Goal: Information Seeking & Learning: Learn about a topic

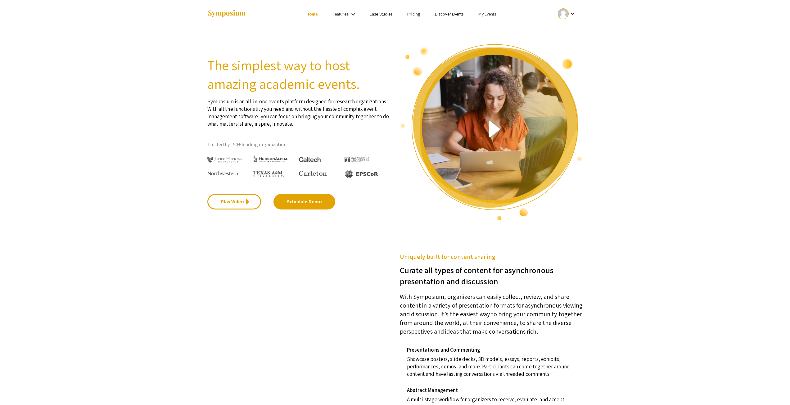
click at [492, 16] on link "My Events" at bounding box center [488, 14] width 18 height 6
click at [493, 25] on button "Events I've organized" at bounding box center [497, 27] width 53 height 15
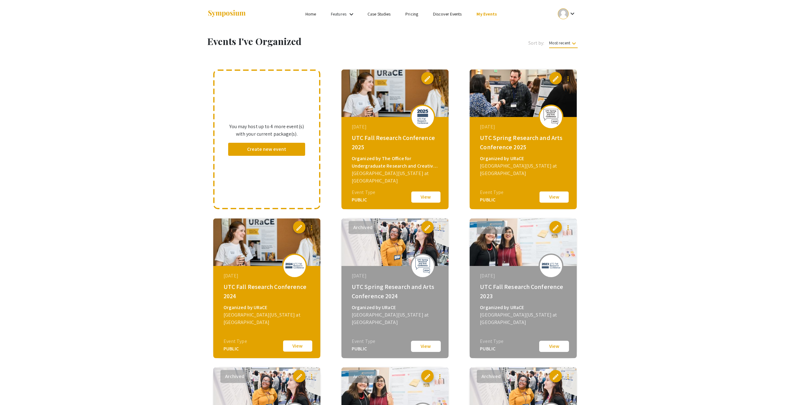
click at [428, 195] on button "View" at bounding box center [426, 197] width 31 height 13
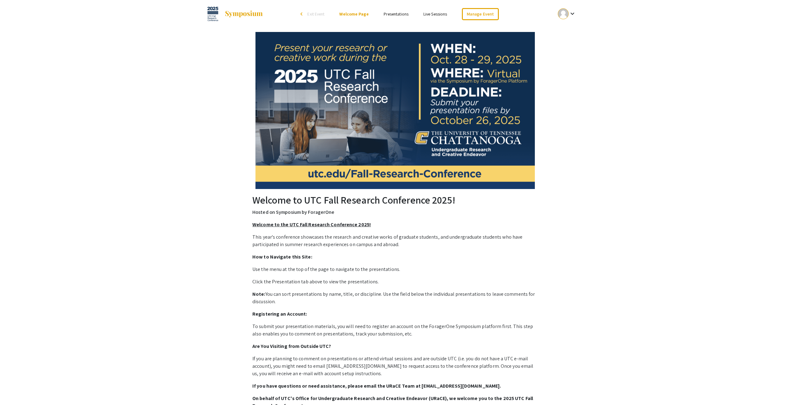
click at [397, 14] on link "Presentations" at bounding box center [396, 14] width 25 height 6
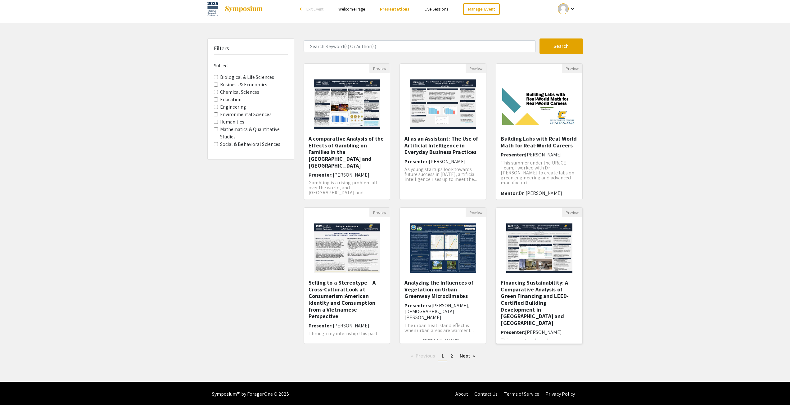
scroll to position [7, 0]
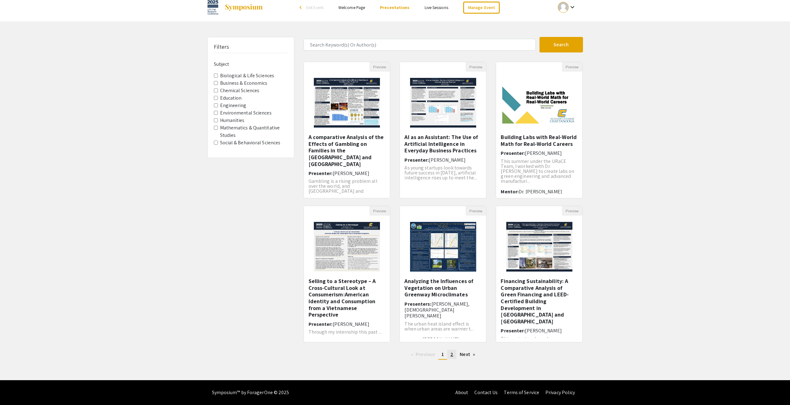
click at [452, 353] on span "2" at bounding box center [452, 354] width 3 height 7
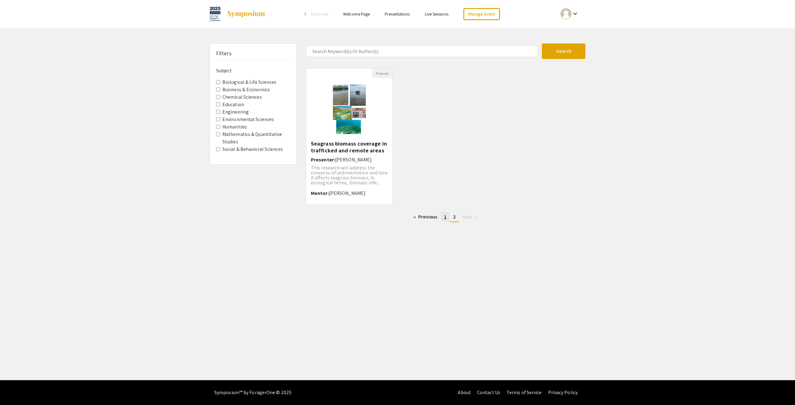
click at [446, 218] on span "1" at bounding box center [445, 217] width 2 height 7
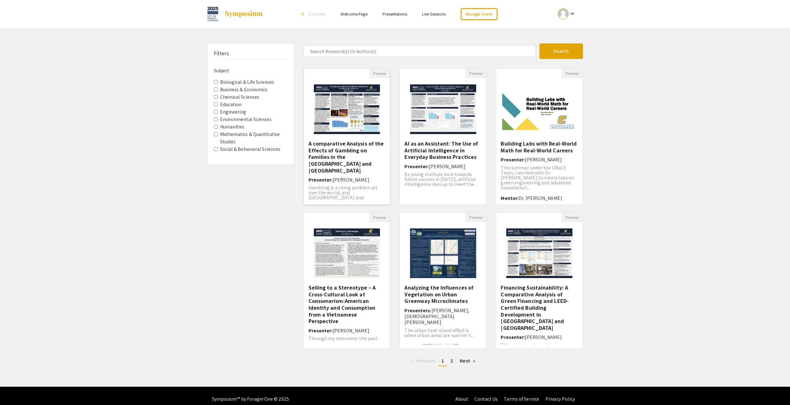
click at [337, 108] on img "Open Presentation <p>A comparative Analysis of the Effects of Gambling on Famil…" at bounding box center [347, 109] width 79 height 62
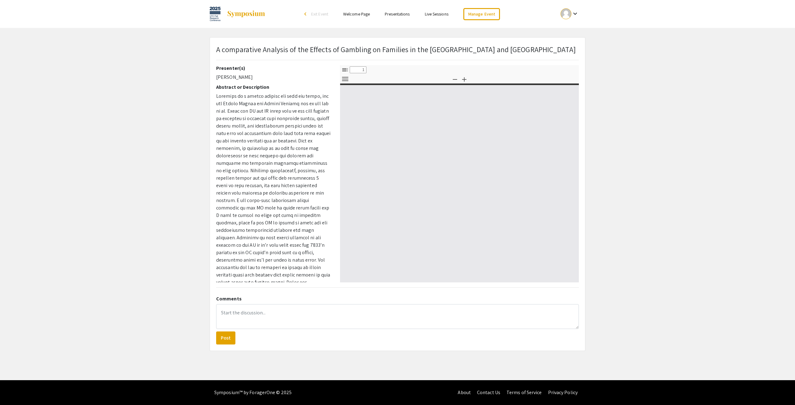
select select "custom"
type input "0"
select select "custom"
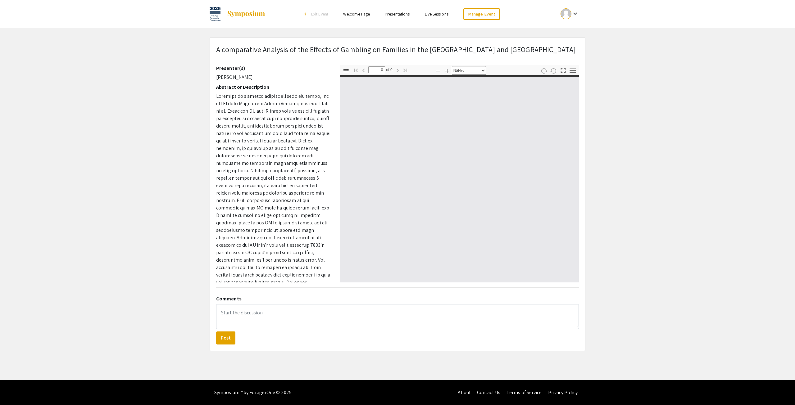
type input "1"
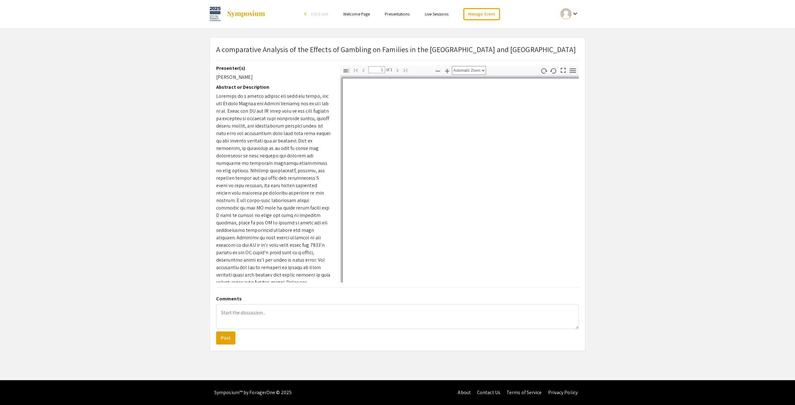
scroll to position [42, 0]
select select "auto"
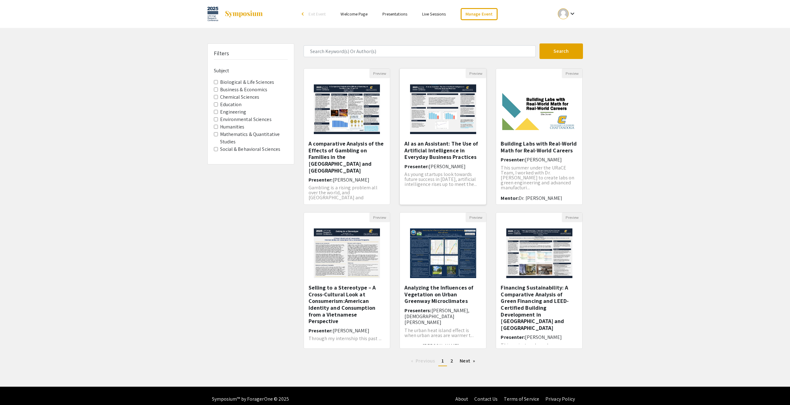
click at [416, 146] on h5 "AI as an Assistant: The Use of Artificial Intelligence in Everyday Business Pra…" at bounding box center [443, 150] width 77 height 20
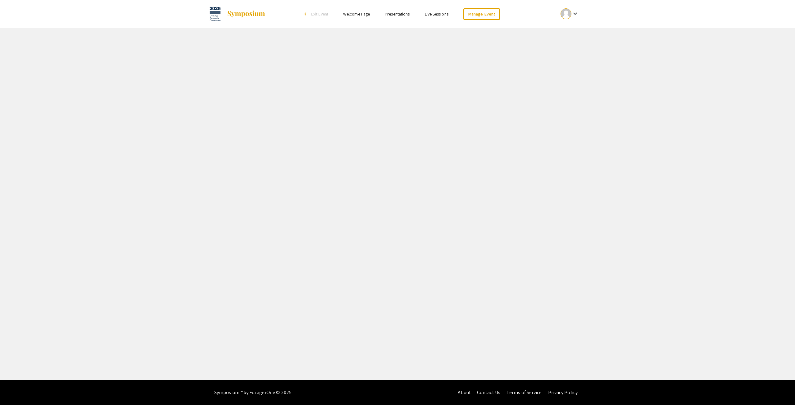
select select "custom"
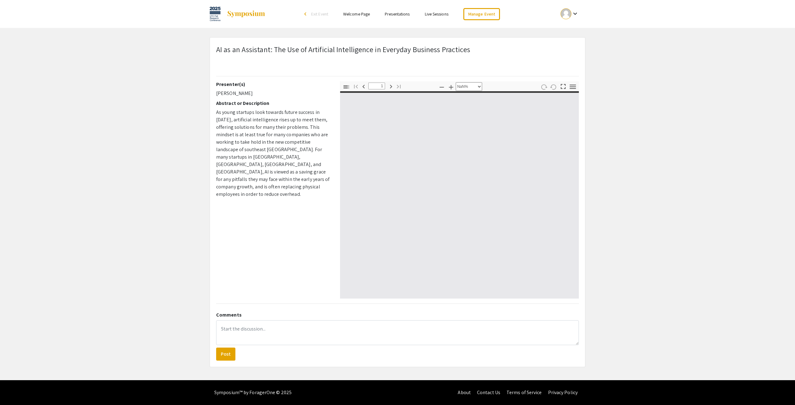
type input "0"
select select "custom"
type input "1"
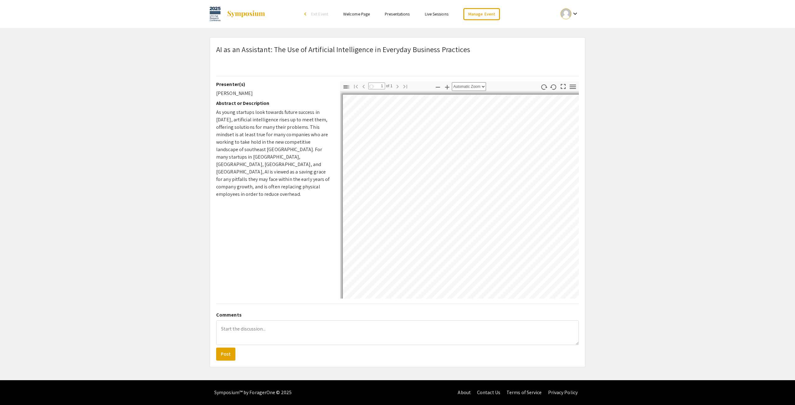
select select "auto"
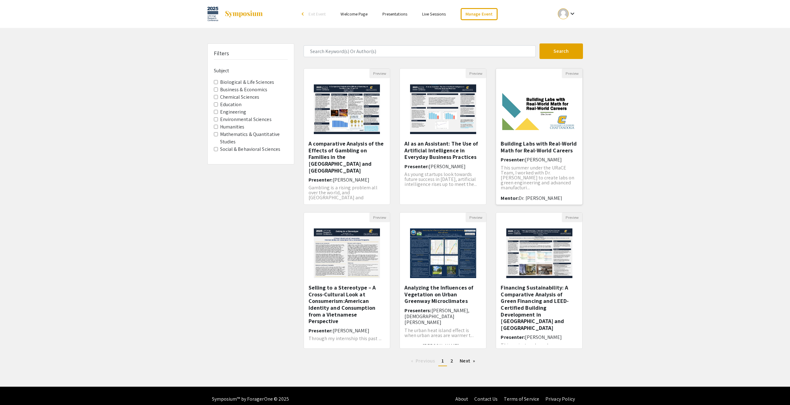
click at [564, 150] on h5 "Building Labs with Real-World Math for Real-World Careers" at bounding box center [539, 146] width 77 height 13
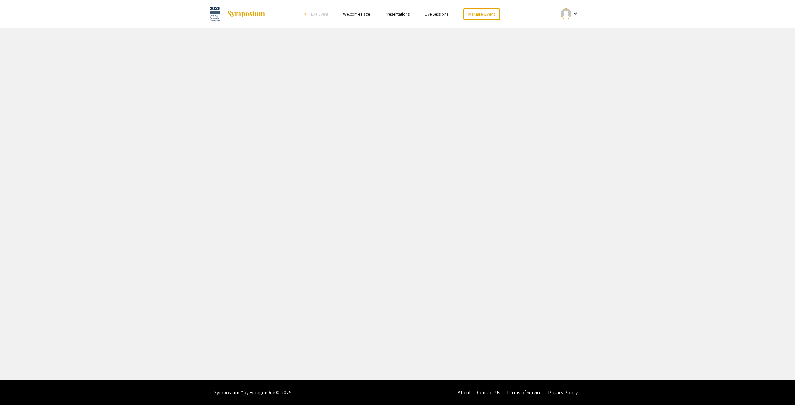
select select "custom"
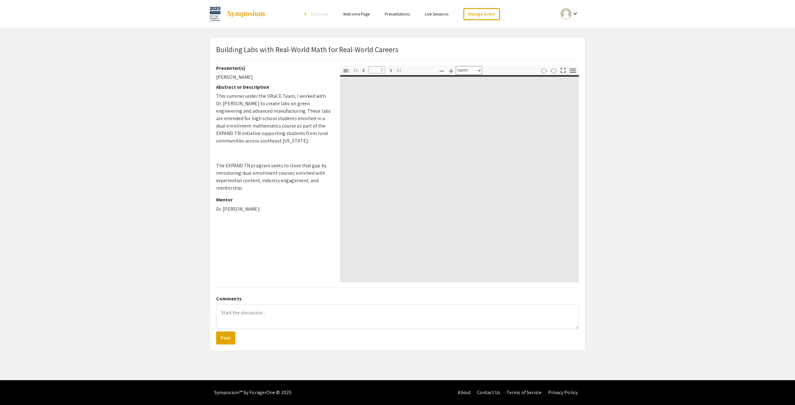
type input "0"
select select "custom"
type input "1"
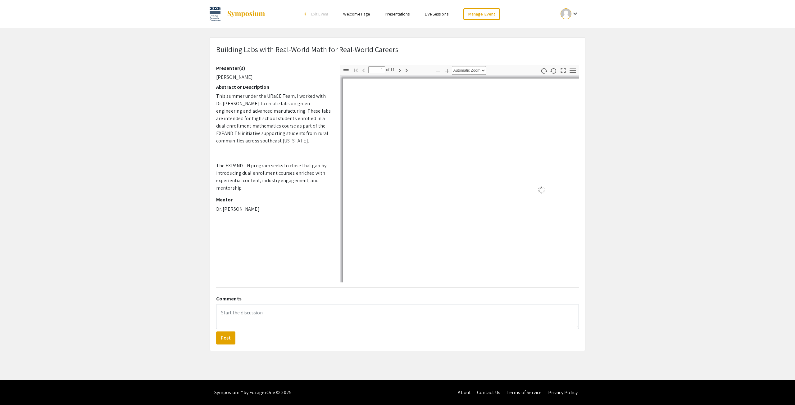
select select "auto"
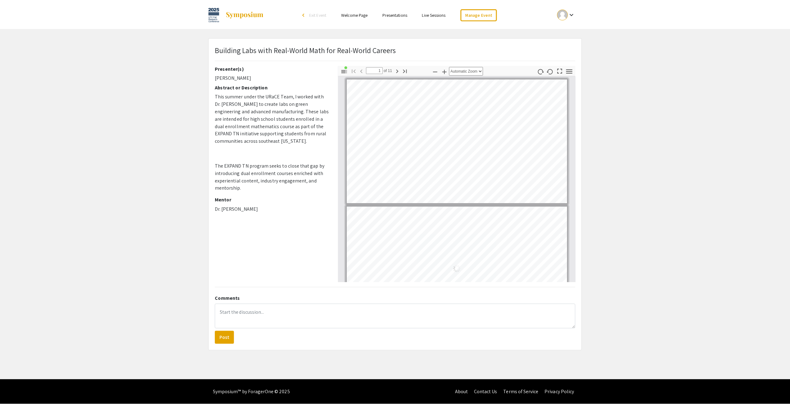
scroll to position [1, 0]
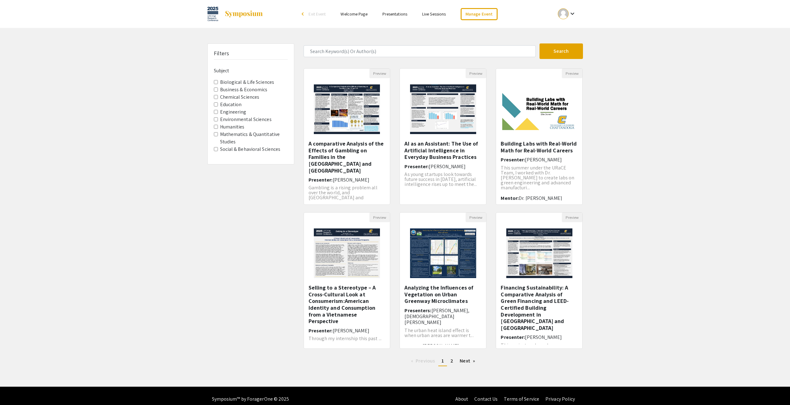
click at [339, 249] on img at bounding box center [347, 253] width 79 height 62
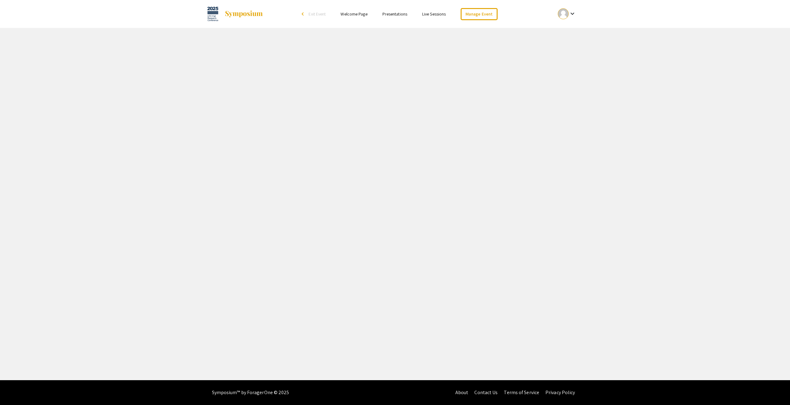
select select "custom"
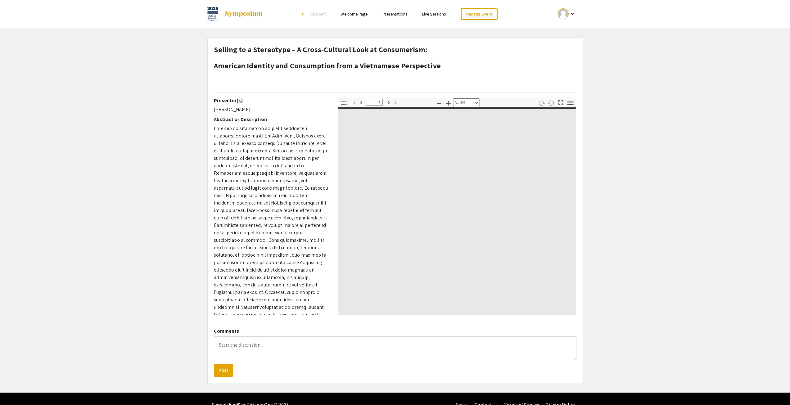
type input "0"
select select "custom"
type input "1"
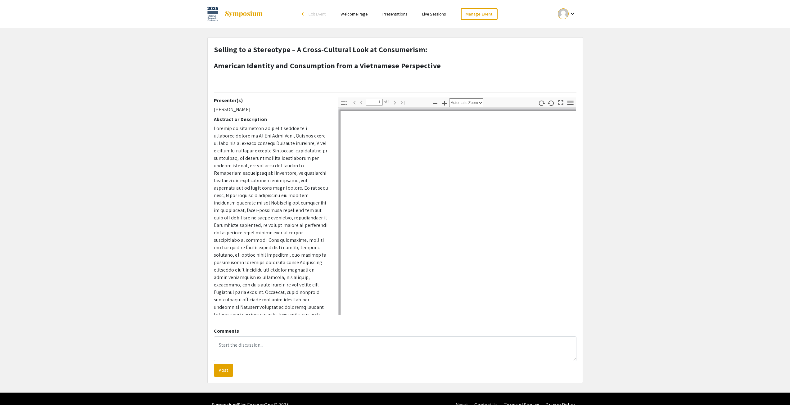
select select "auto"
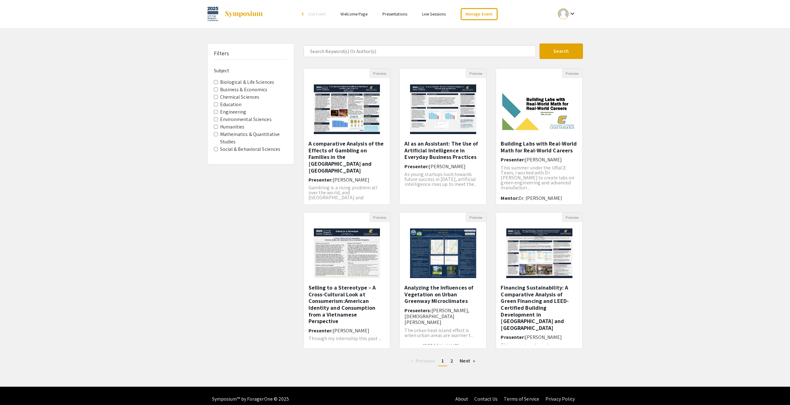
click at [427, 294] on h5 "Analyzing the Influences of Vegetation on Urban Greenway Microclimates" at bounding box center [443, 294] width 77 height 20
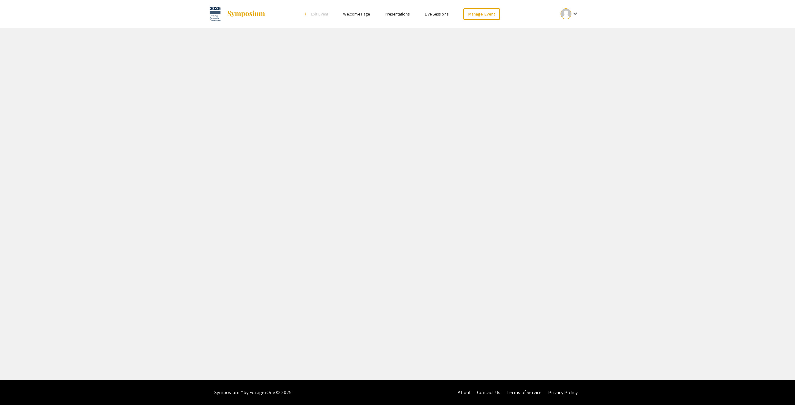
select select "custom"
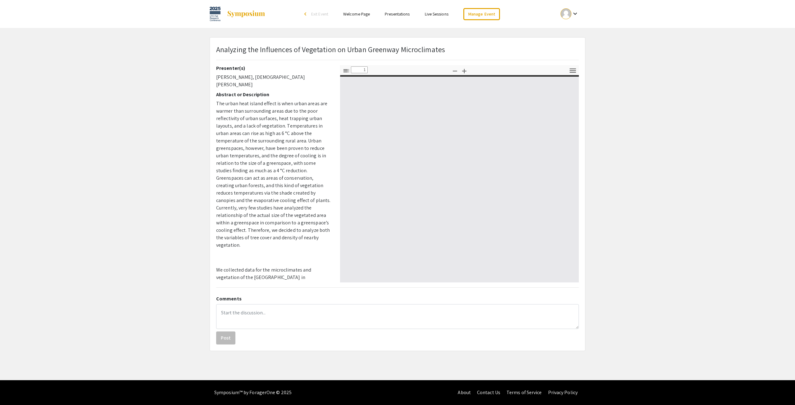
type input "0"
select select "auto"
type input "1"
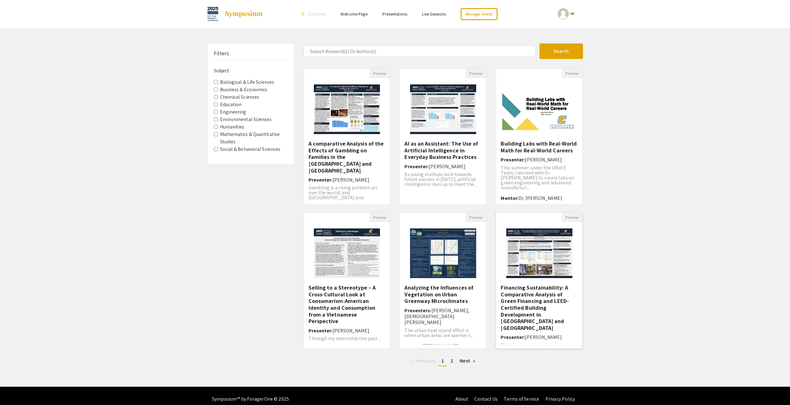
click at [567, 255] on img at bounding box center [539, 253] width 79 height 62
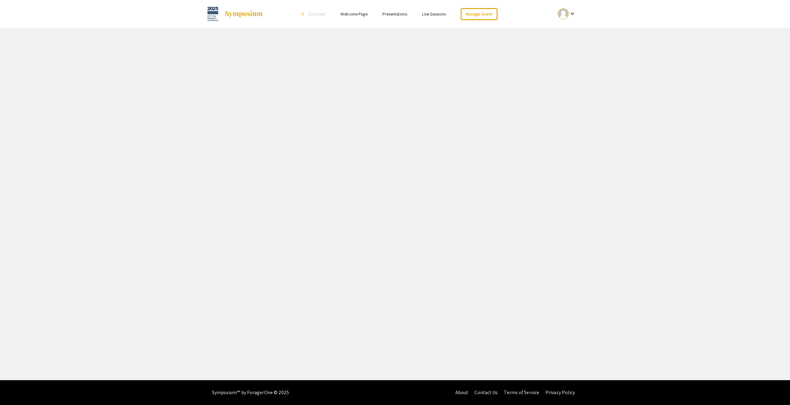
select select "custom"
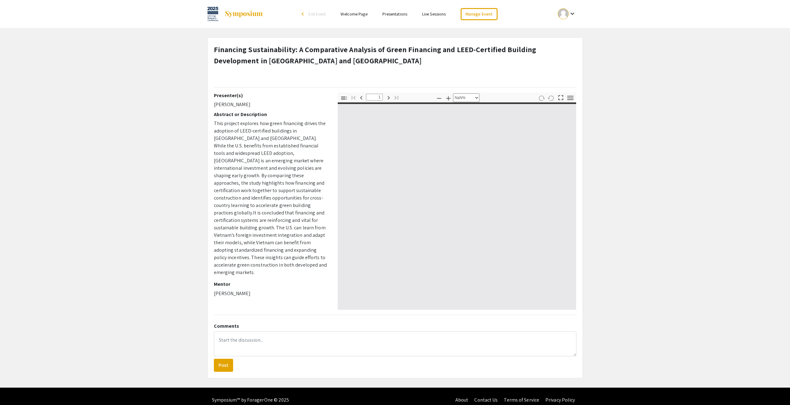
type input "0"
select select "custom"
type input "1"
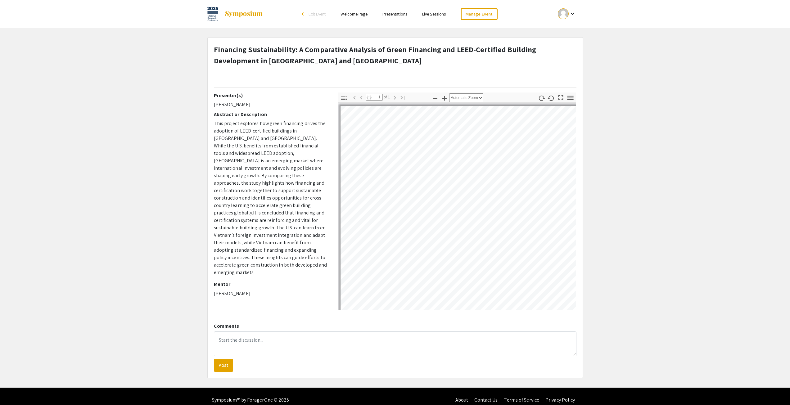
select select "auto"
